Goal: Transaction & Acquisition: Purchase product/service

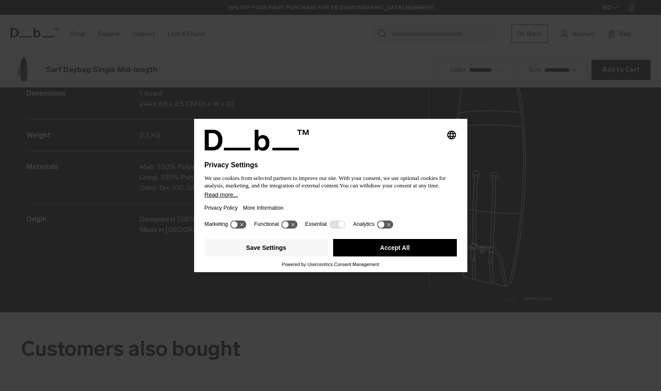
scroll to position [1174, 0]
